Goal: Information Seeking & Learning: Learn about a topic

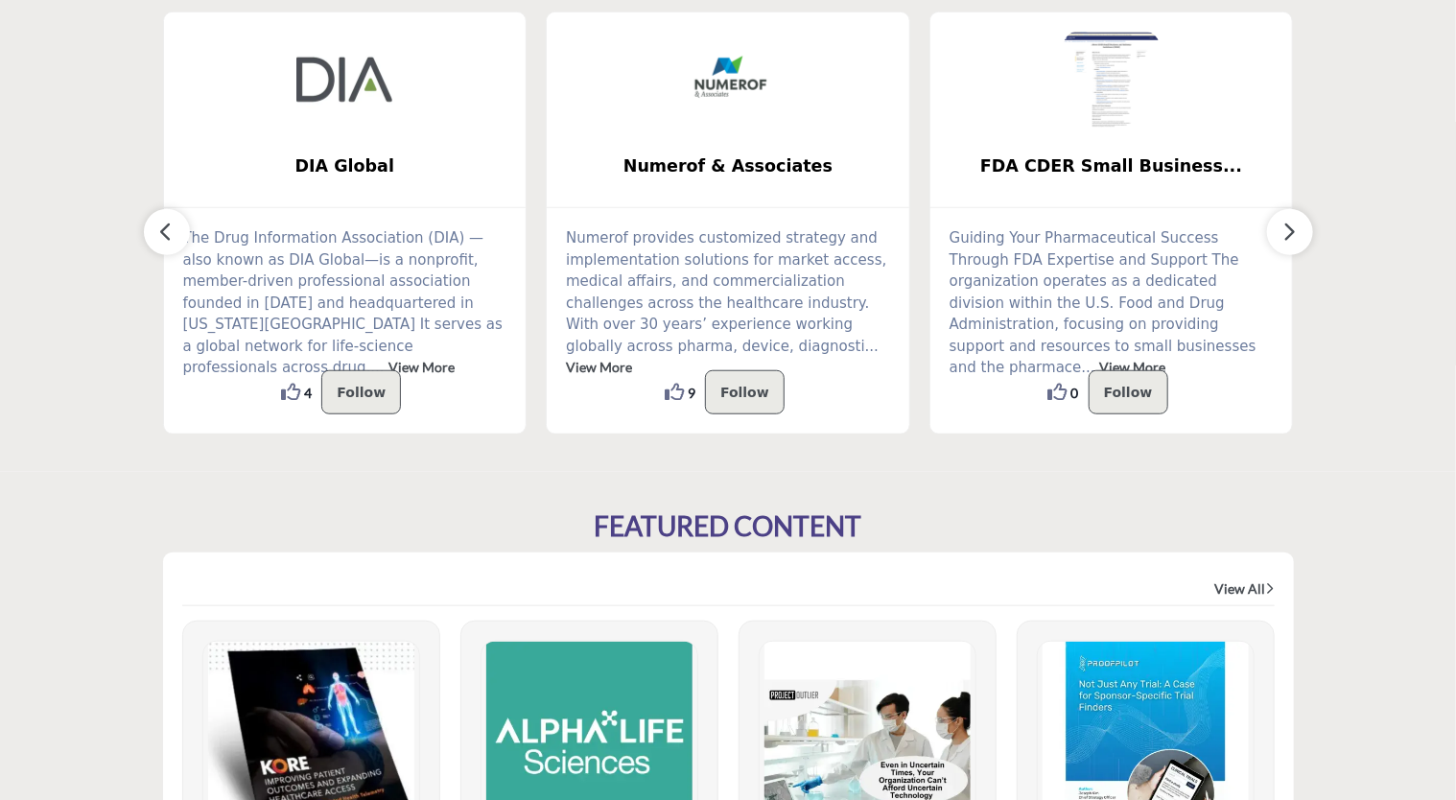
scroll to position [602, 0]
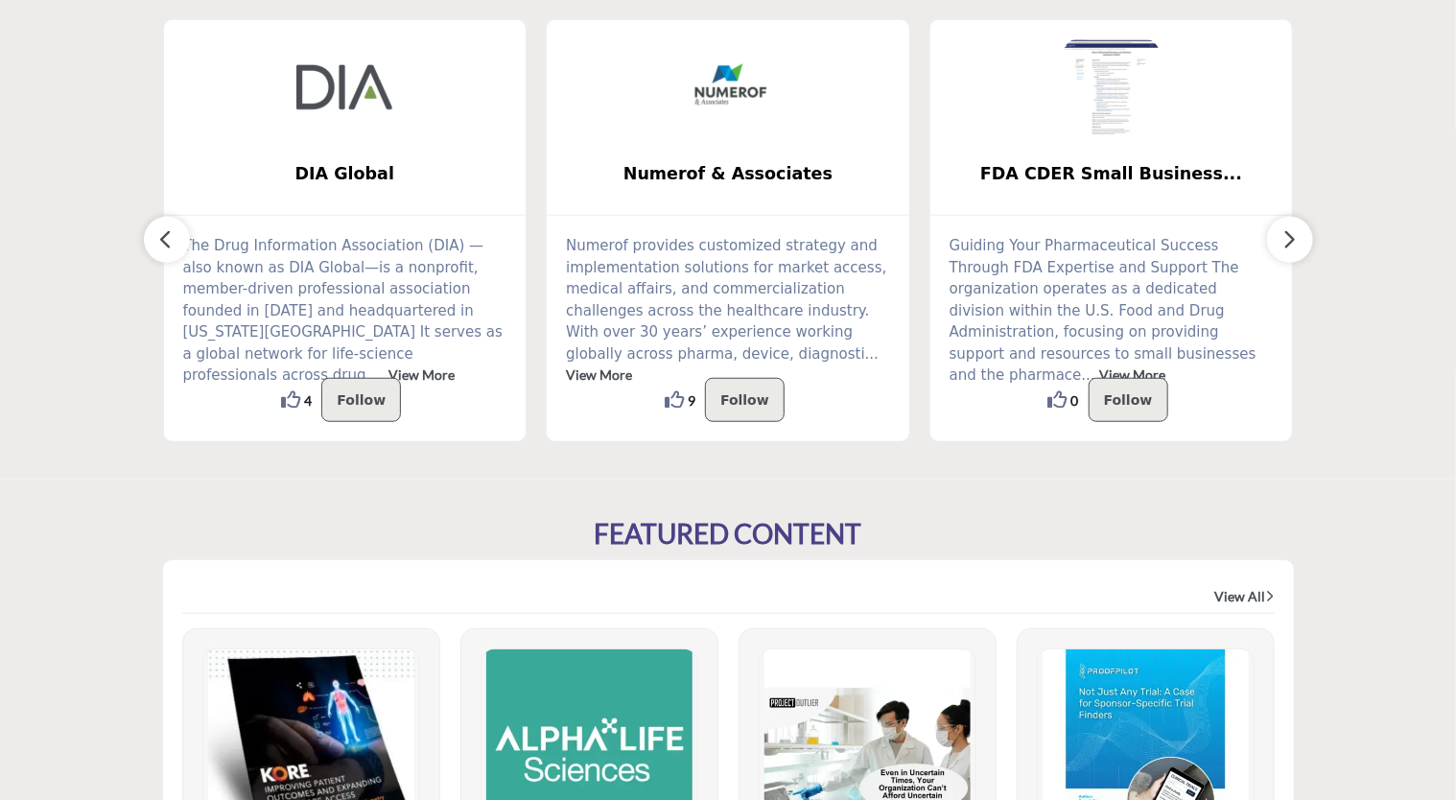
click at [1283, 244] on icon "button" at bounding box center [1289, 239] width 15 height 24
click at [1286, 229] on icon "button" at bounding box center [1289, 239] width 15 height 24
click at [1290, 232] on icon "button" at bounding box center [1289, 239] width 15 height 24
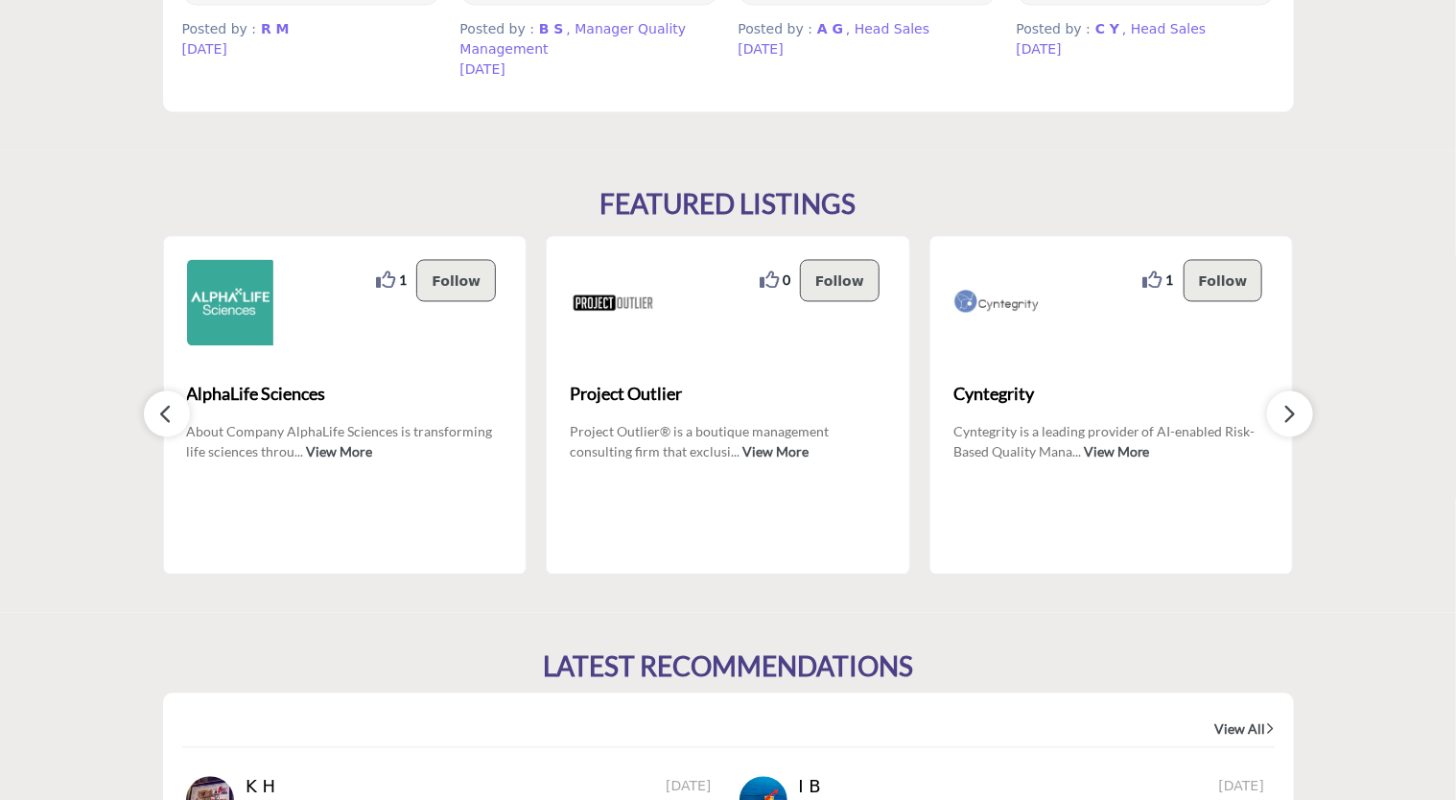
scroll to position [1697, 0]
click at [1293, 411] on icon "button" at bounding box center [1289, 413] width 15 height 24
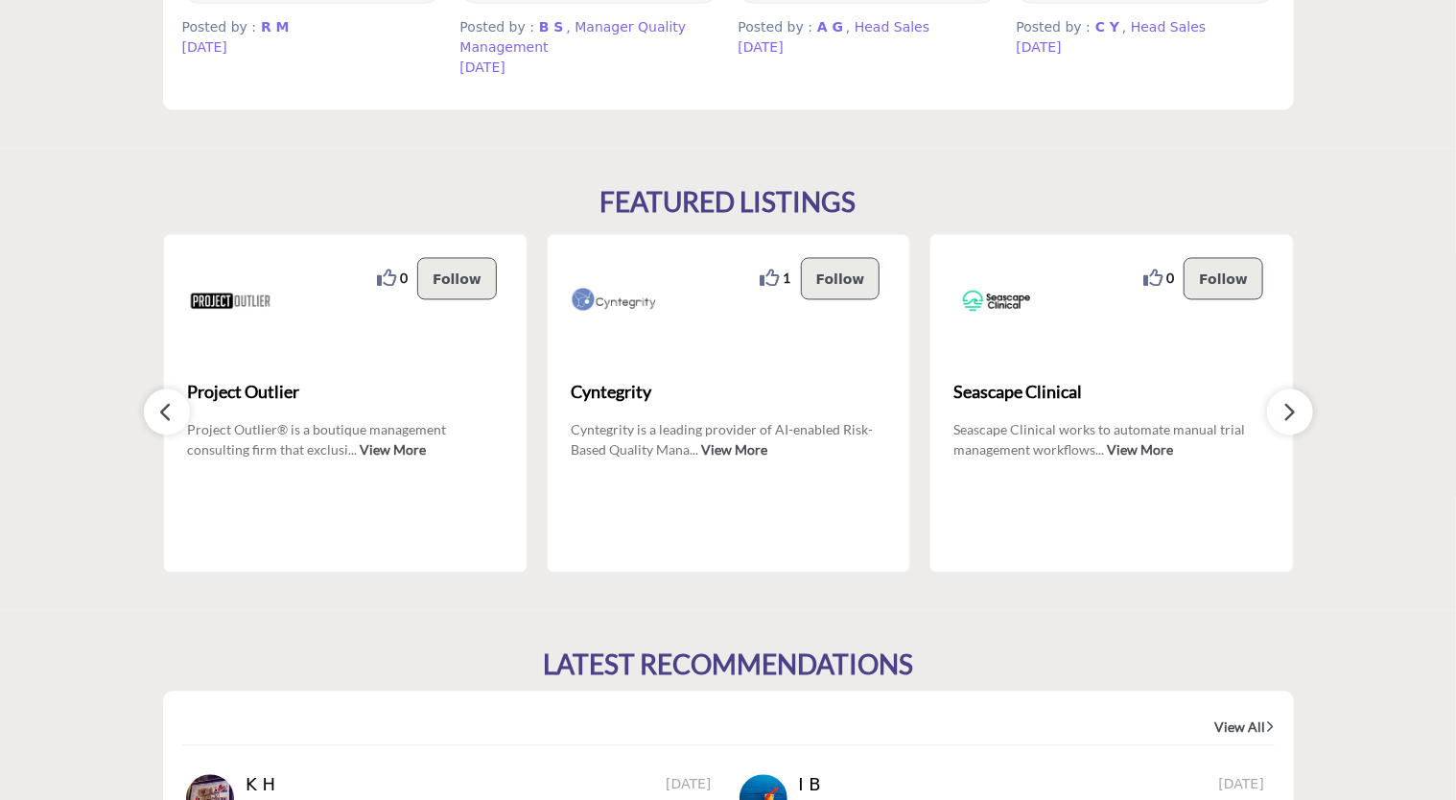
click at [1293, 411] on icon "button" at bounding box center [1289, 413] width 15 height 24
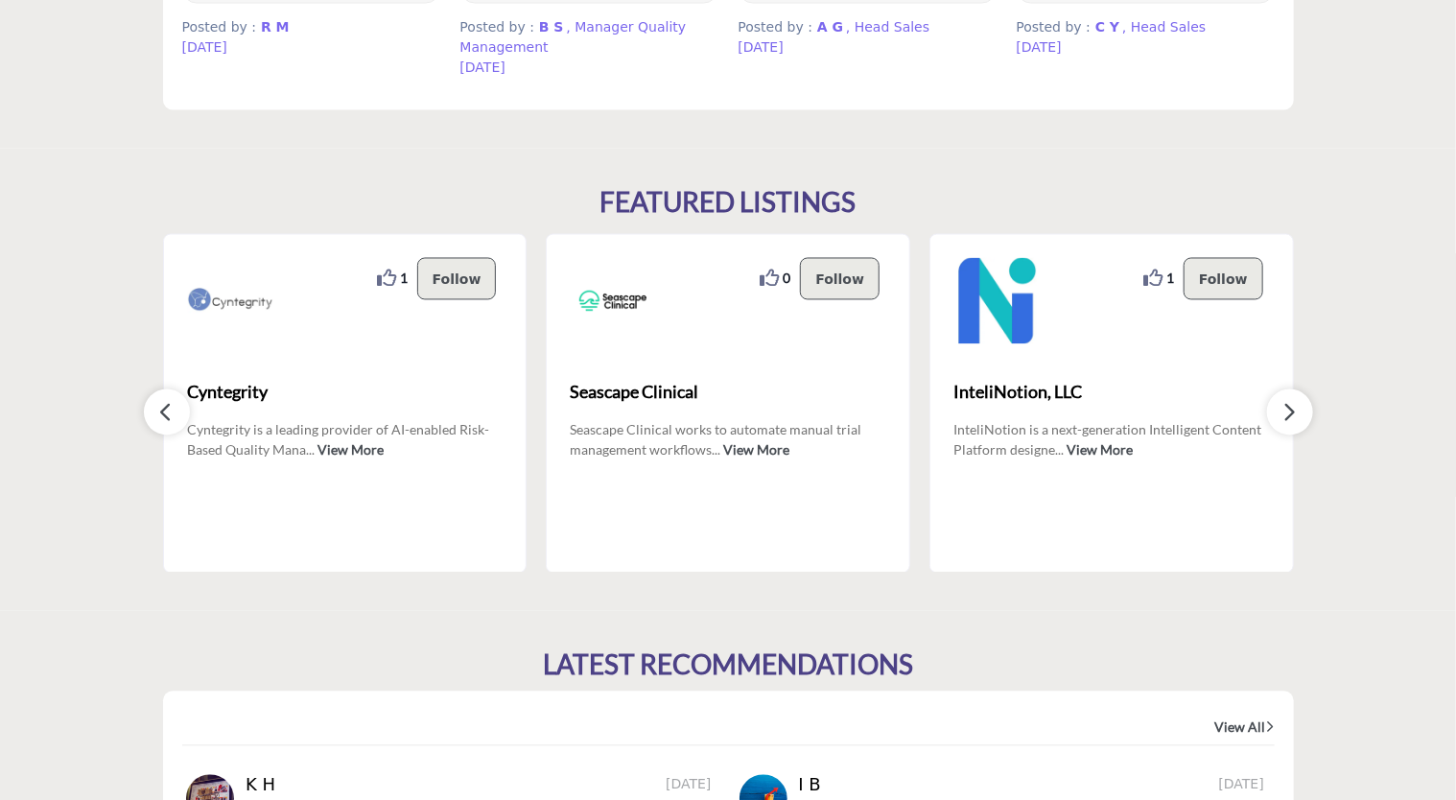
click at [1293, 411] on icon "button" at bounding box center [1289, 413] width 15 height 24
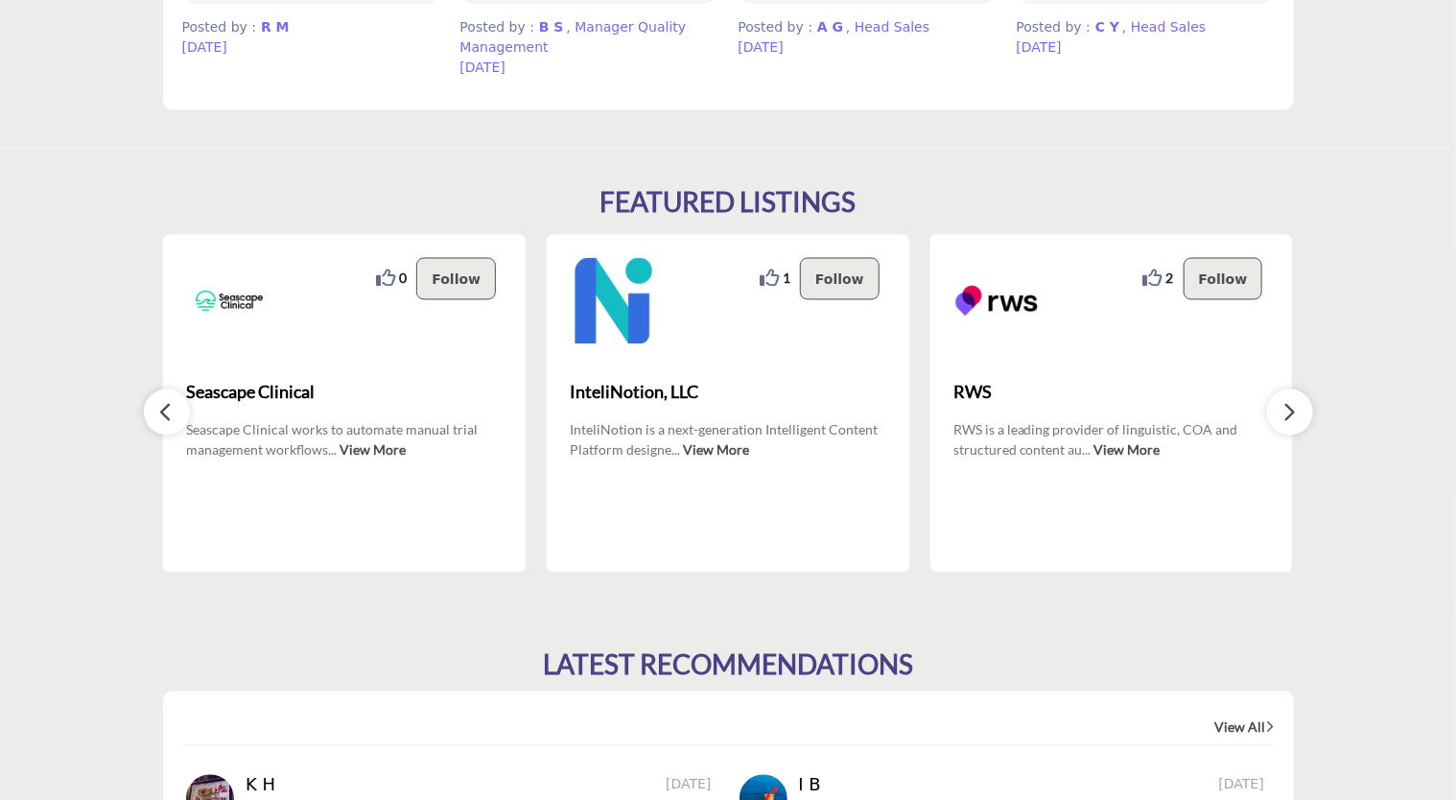
click at [1293, 411] on icon "button" at bounding box center [1289, 413] width 15 height 24
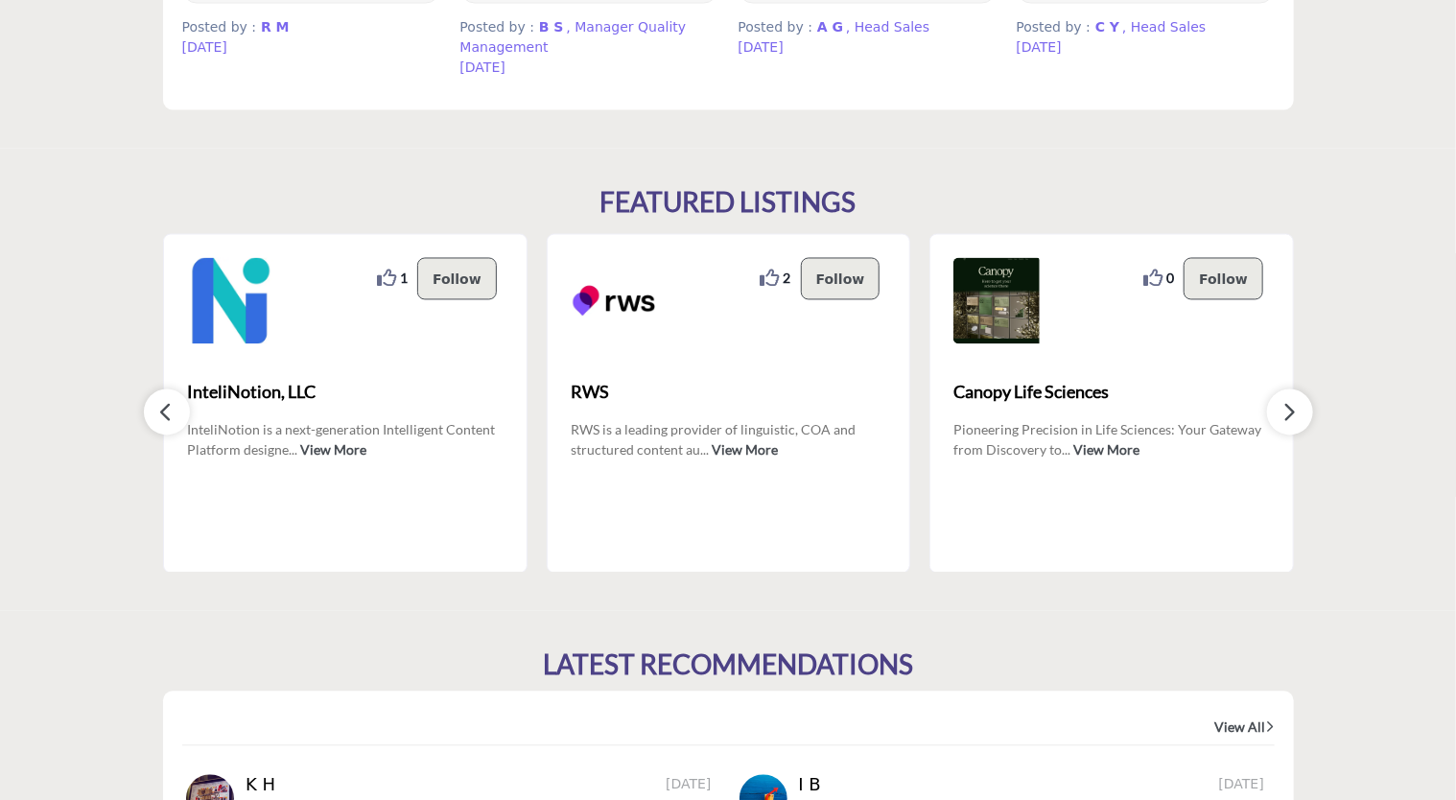
click at [1293, 411] on icon "button" at bounding box center [1289, 413] width 15 height 24
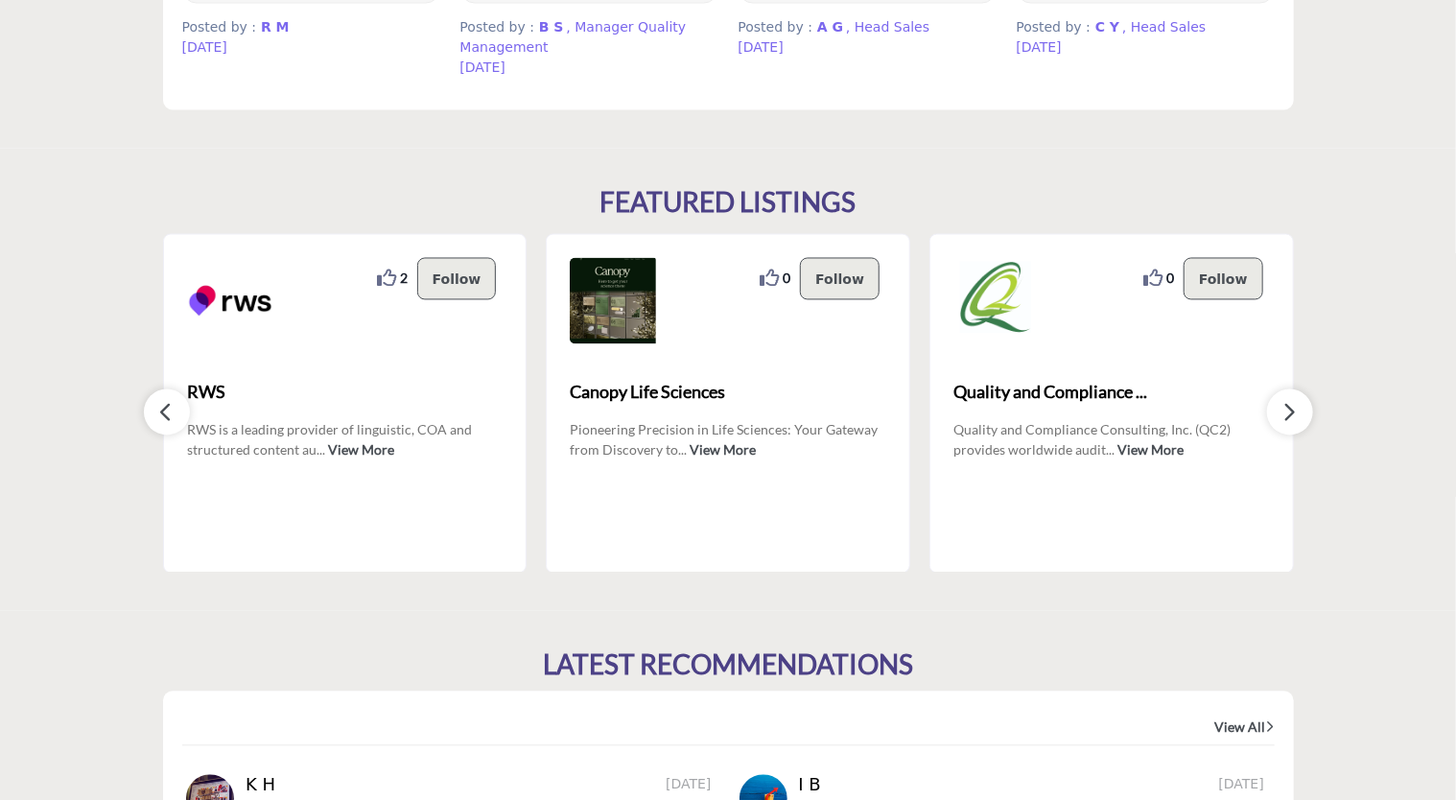
click at [1293, 411] on icon "button" at bounding box center [1289, 413] width 15 height 24
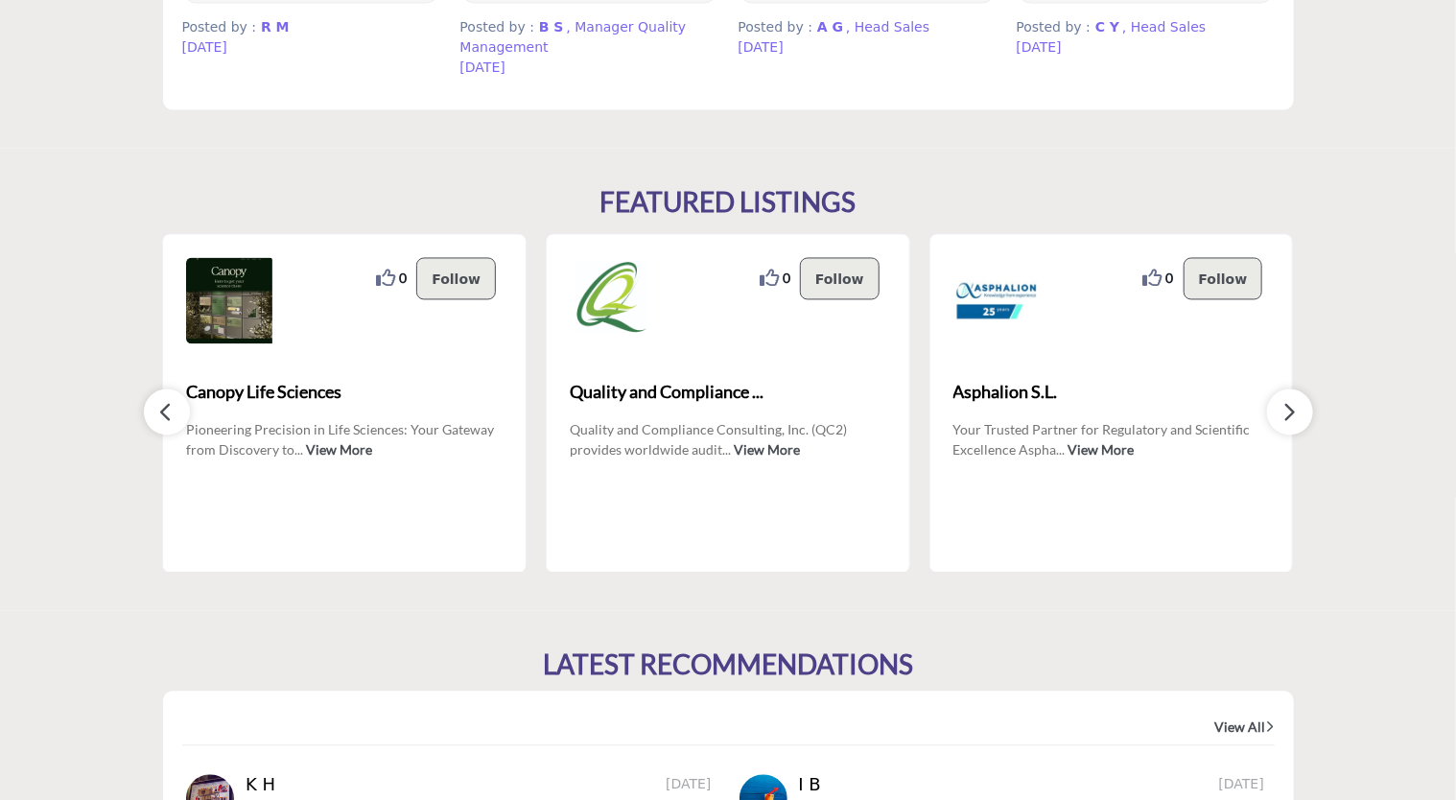
click at [1293, 411] on icon "button" at bounding box center [1289, 413] width 15 height 24
click at [1288, 410] on icon "button" at bounding box center [1289, 413] width 15 height 24
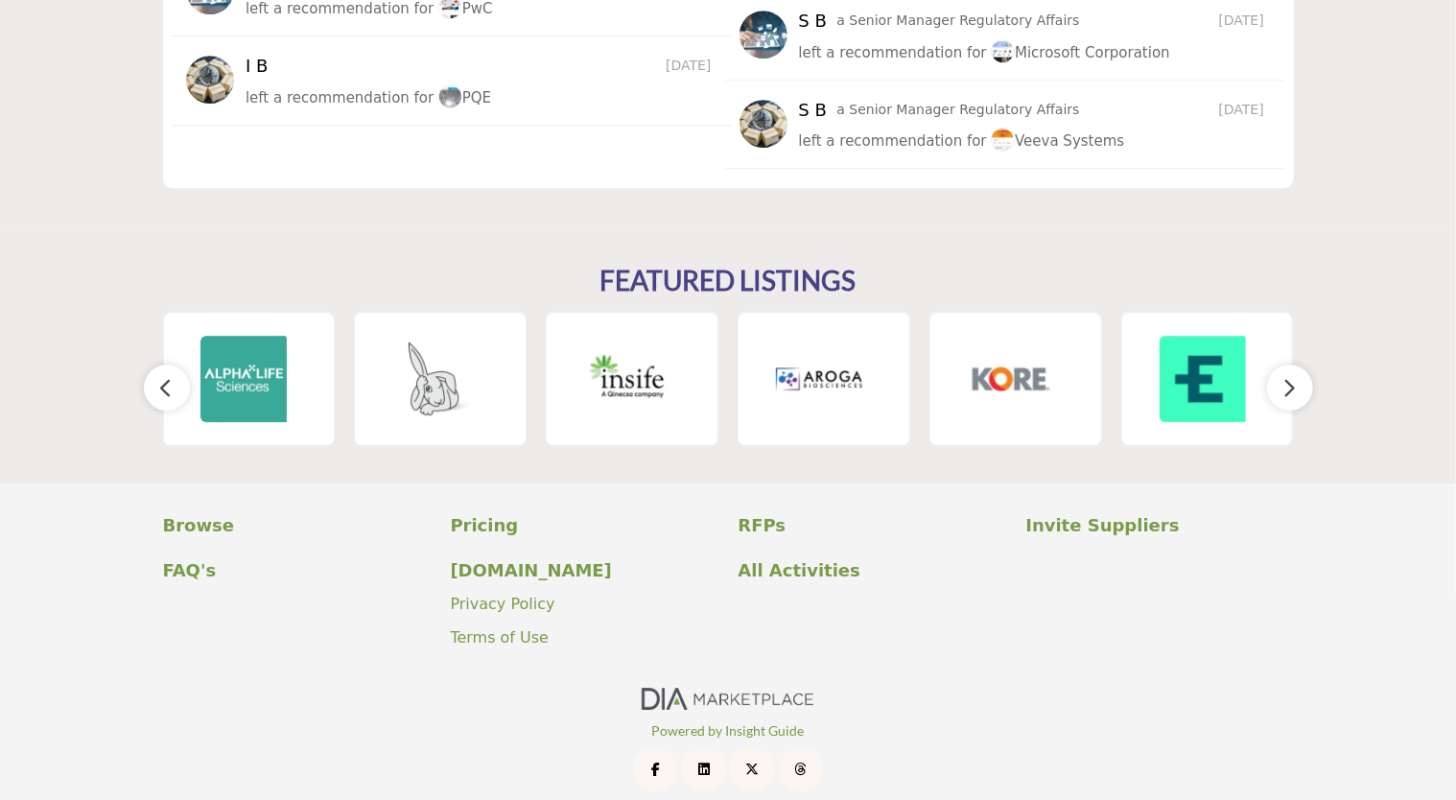
scroll to position [2834, 0]
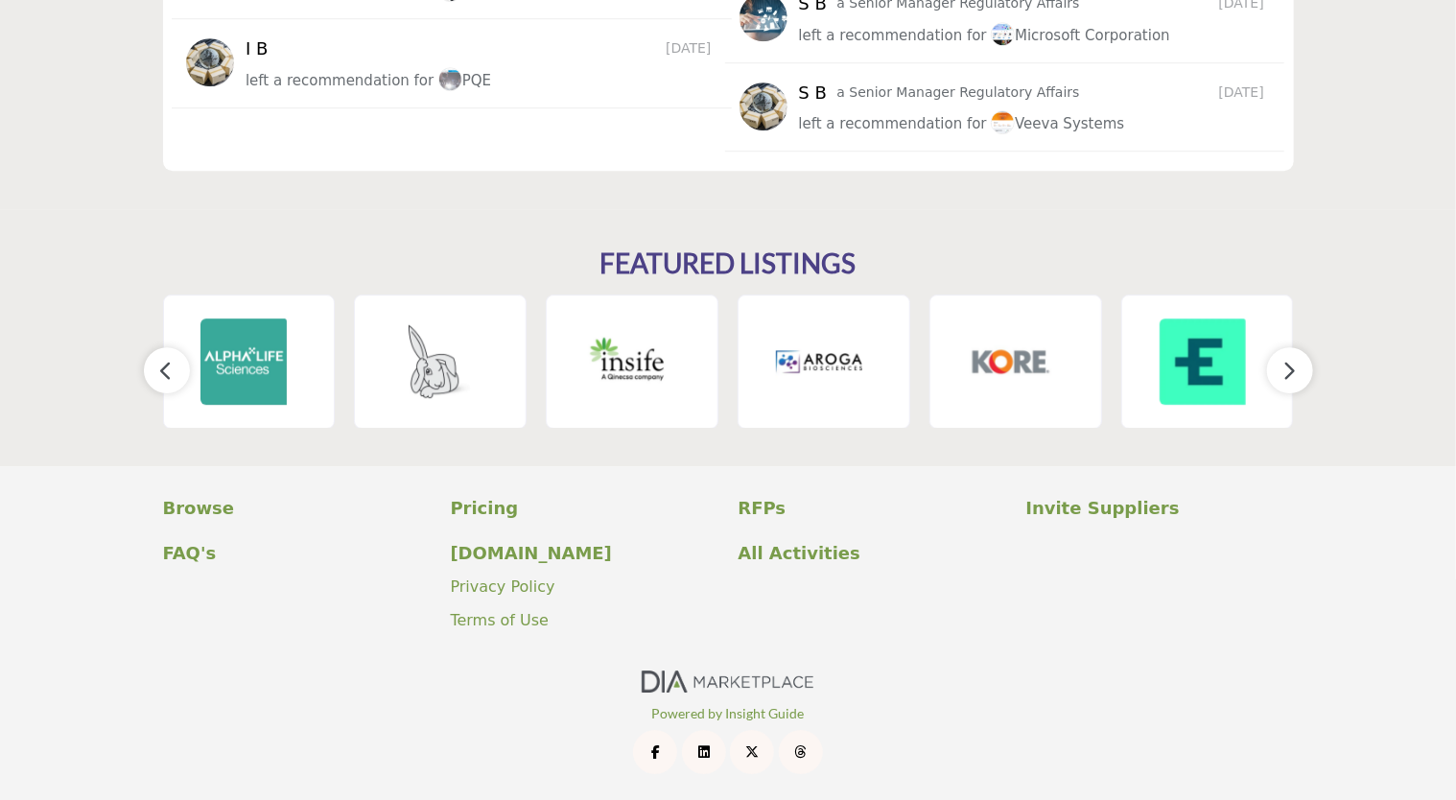
click at [1294, 368] on icon "button" at bounding box center [1289, 371] width 15 height 24
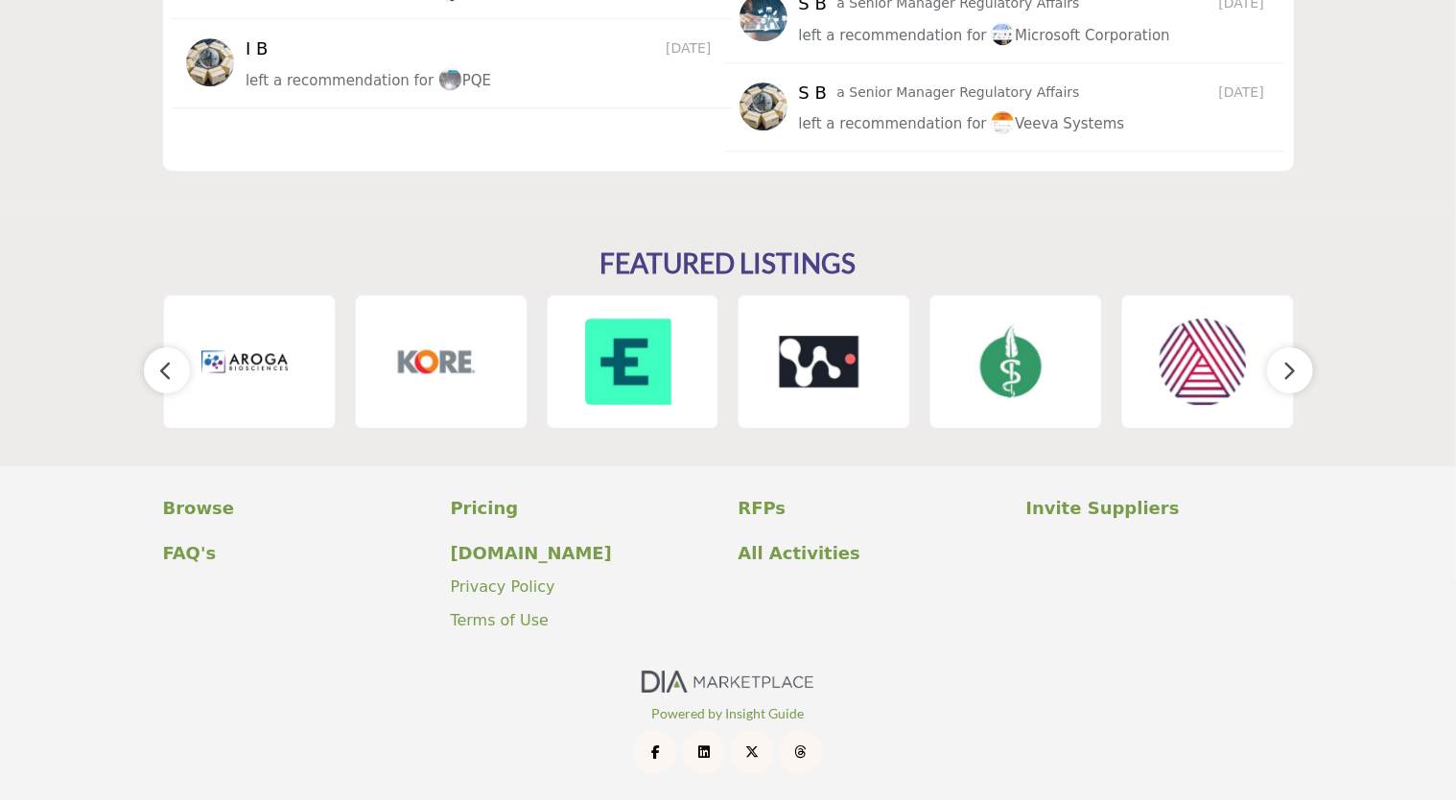
click at [1294, 368] on icon "button" at bounding box center [1289, 371] width 15 height 24
click at [1286, 366] on icon "button" at bounding box center [1289, 371] width 15 height 24
click at [165, 373] on icon "button" at bounding box center [166, 371] width 15 height 24
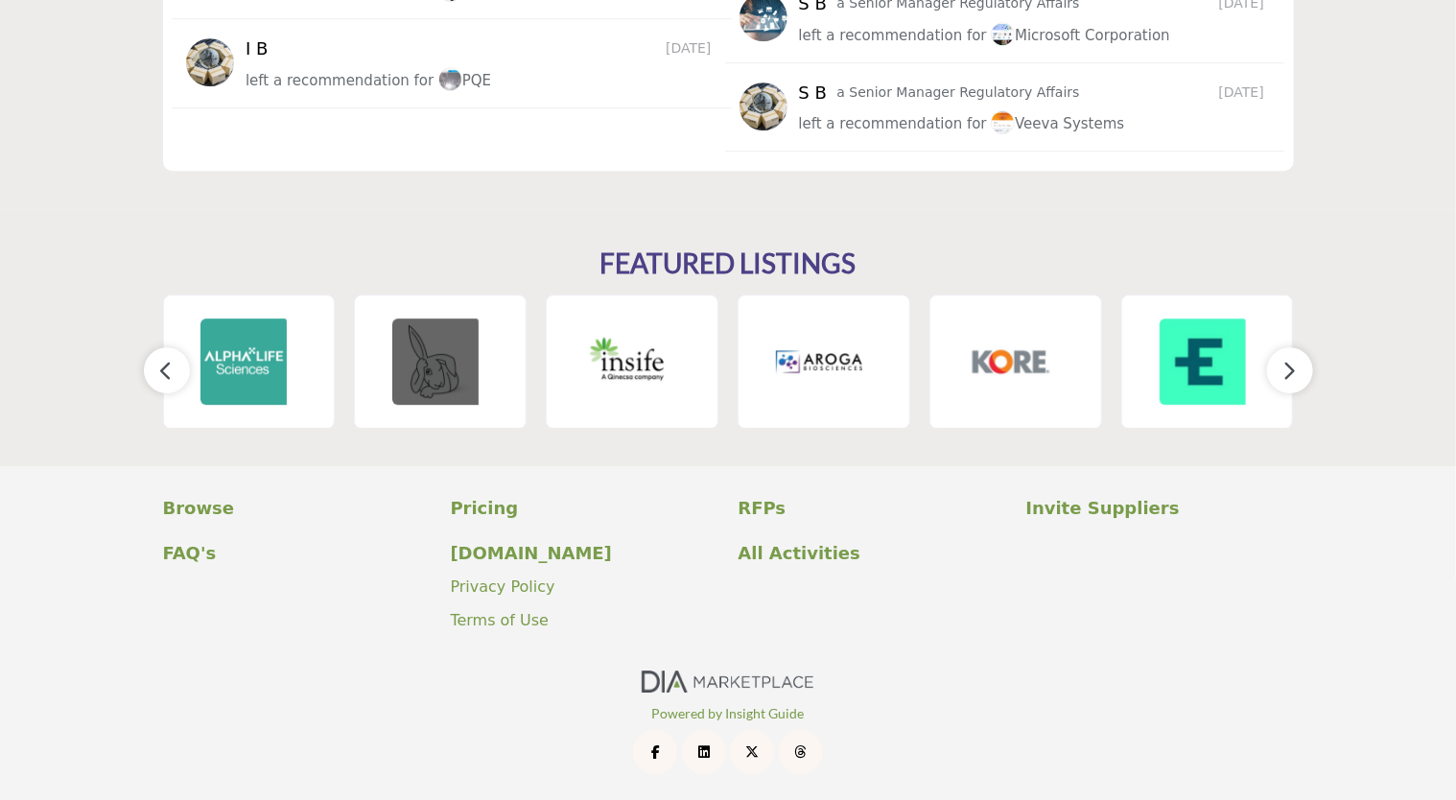
click at [435, 368] on img at bounding box center [435, 361] width 86 height 86
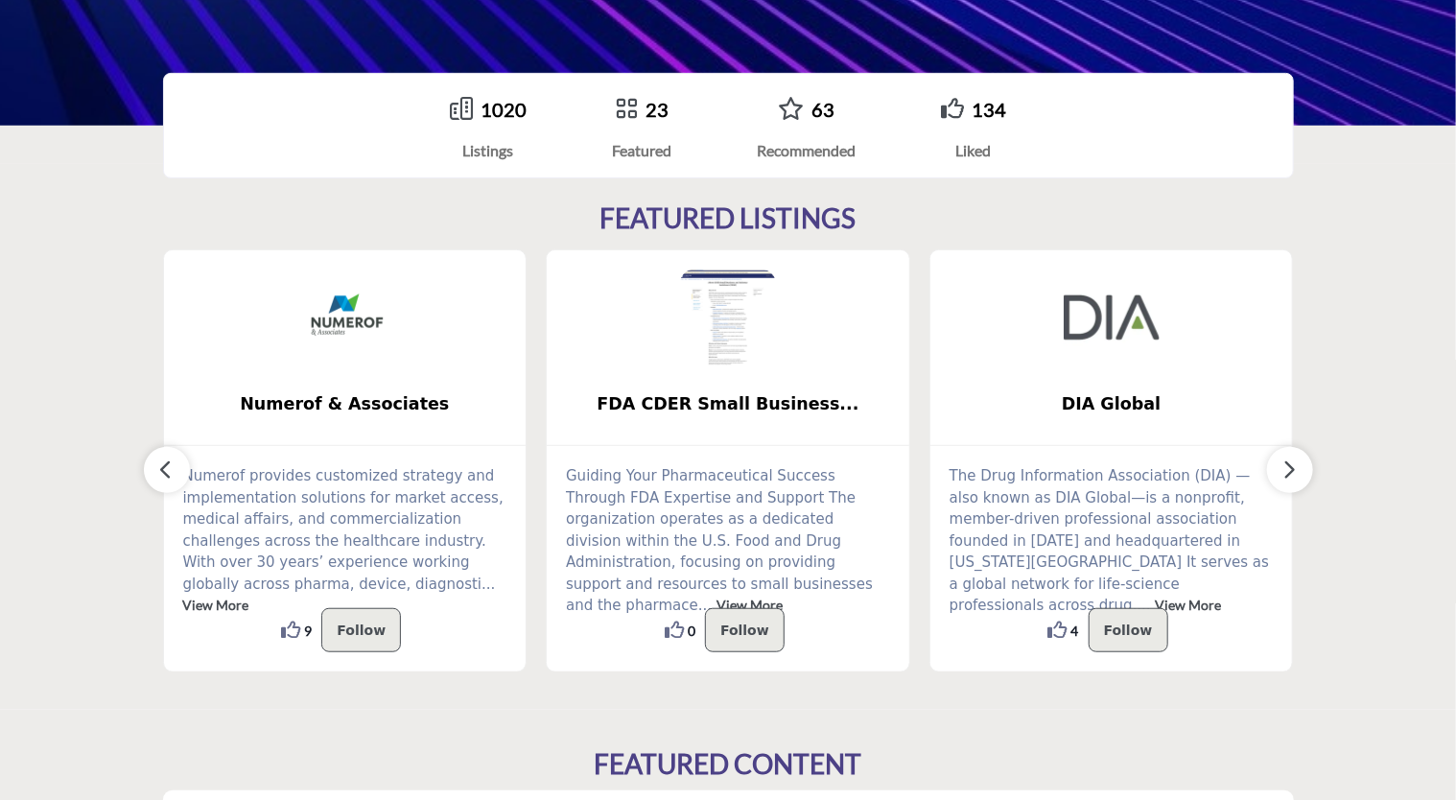
scroll to position [380, 0]
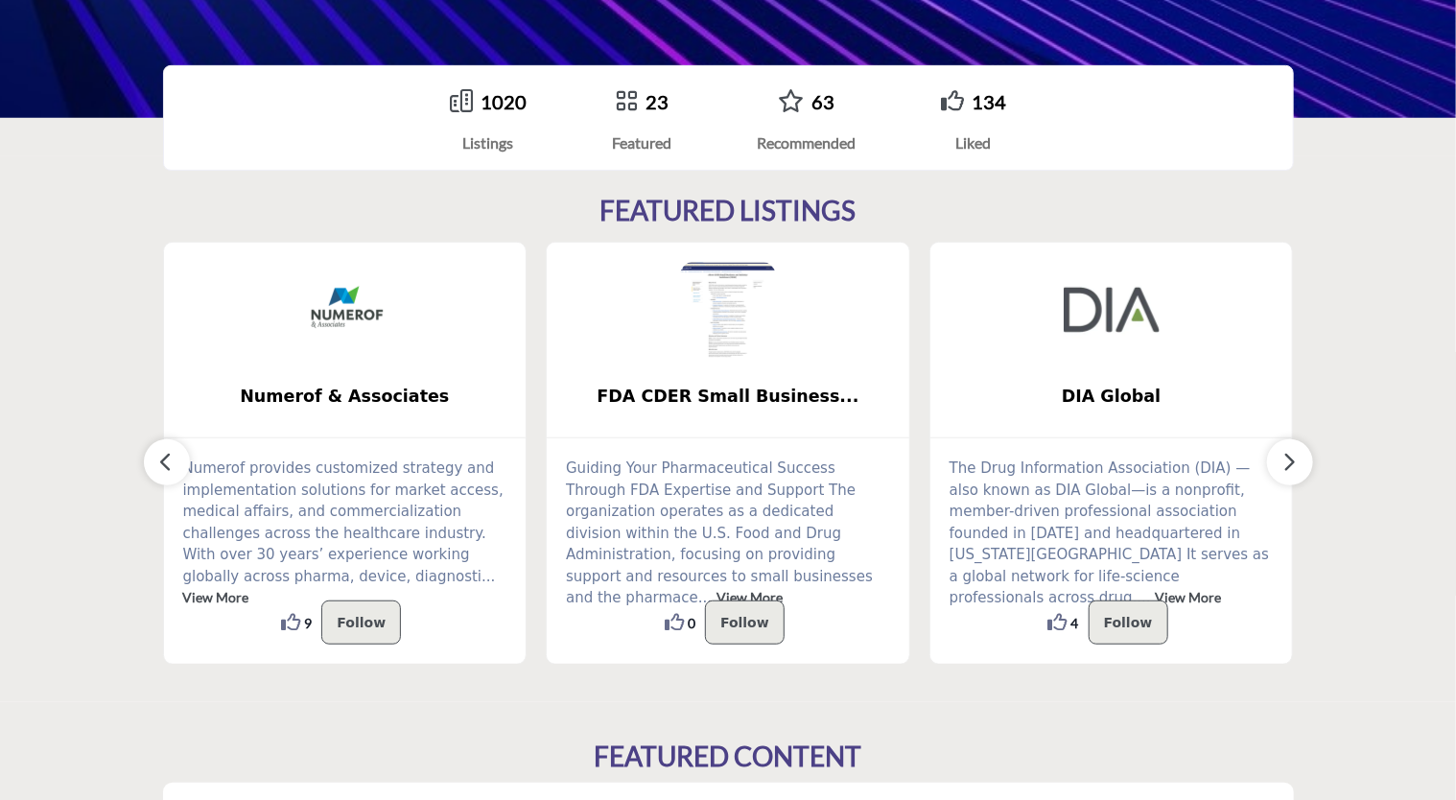
click at [1156, 589] on link "View More" at bounding box center [1189, 597] width 66 height 16
